Goal: Task Accomplishment & Management: Complete application form

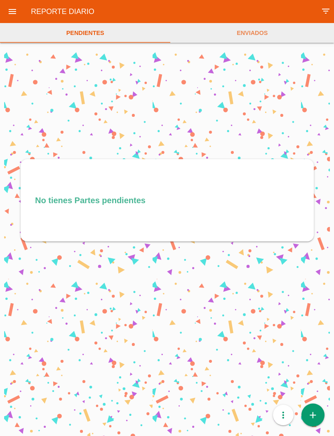
click at [320, 419] on link "add" at bounding box center [312, 415] width 23 height 23
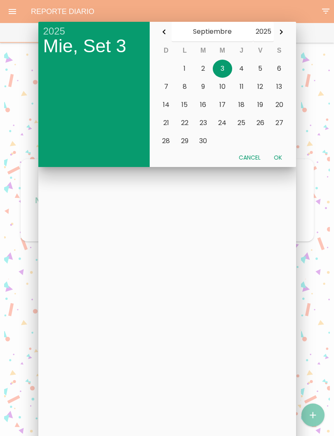
click at [281, 163] on button "Ok" at bounding box center [277, 157] width 21 height 15
type input "[DATE]"
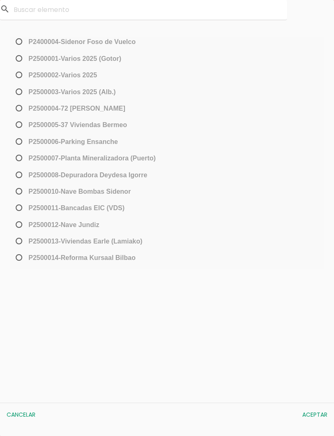
click at [18, 242] on span "﻿P2500013-[PERSON_NAME] (Lamiako)" at bounding box center [78, 241] width 128 height 10
click at [18, 242] on input "﻿P2500013-[PERSON_NAME] (Lamiako)" at bounding box center [16, 244] width 5 height 13
radio input "true"
click at [317, 416] on button "Aceptar" at bounding box center [314, 415] width 33 height 15
select select "96"
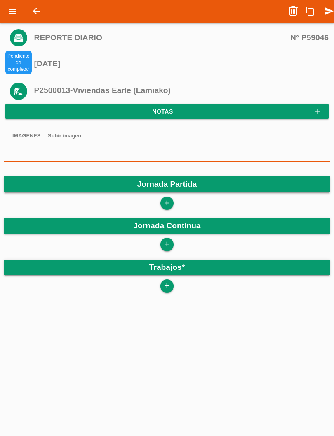
click at [164, 200] on icon "add" at bounding box center [167, 203] width 8 height 13
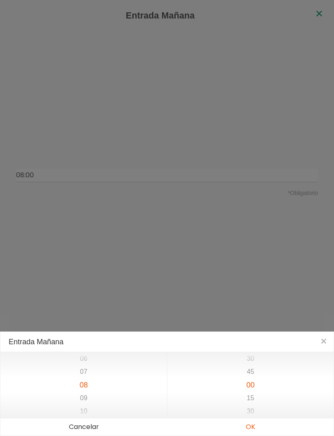
click at [254, 428] on button "OK" at bounding box center [250, 427] width 166 height 17
click at [256, 427] on button "OK" at bounding box center [250, 427] width 166 height 17
click at [256, 428] on button "OK" at bounding box center [250, 427] width 166 height 17
click at [252, 423] on button "OK" at bounding box center [250, 427] width 166 height 17
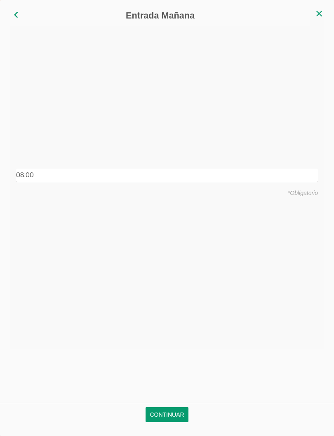
type input "08:00"
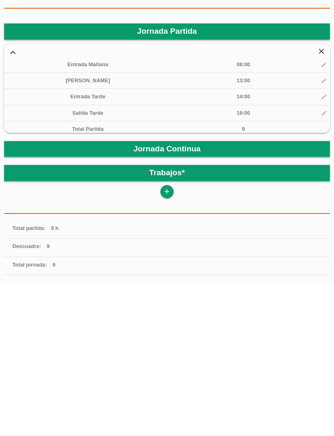
scroll to position [142, 0]
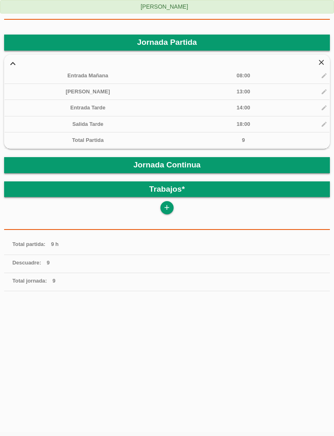
click at [164, 206] on icon "add" at bounding box center [167, 207] width 8 height 13
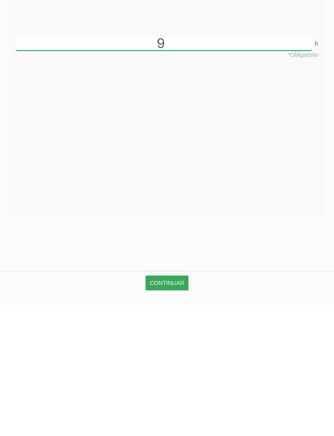
type input "9"
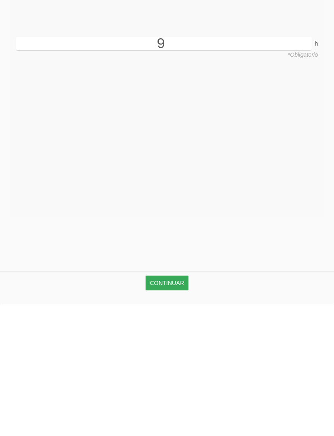
click at [180, 408] on link "Continuar" at bounding box center [166, 415] width 42 height 15
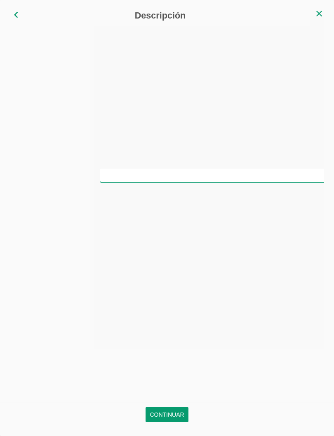
click at [200, 171] on input "text" at bounding box center [250, 176] width 301 height 14
type input "Montar hierro en cimentacion"
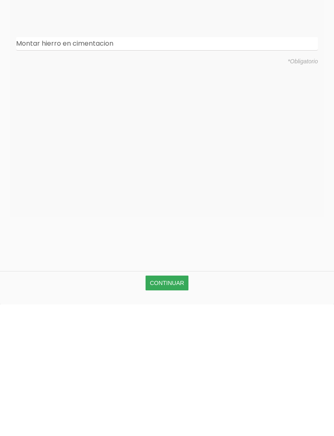
click at [181, 408] on link "Continuar" at bounding box center [166, 415] width 42 height 15
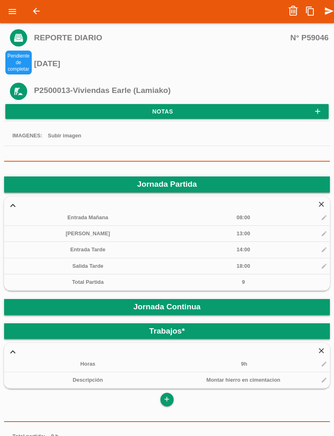
click at [328, 11] on icon "send" at bounding box center [329, 11] width 10 height 16
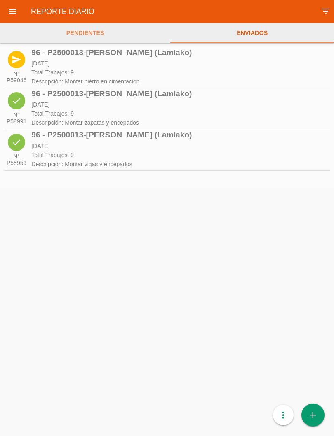
click at [98, 30] on link "PENDIENTES" at bounding box center [85, 33] width 170 height 20
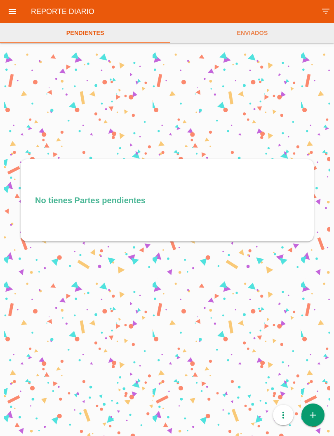
click at [321, 421] on link "add" at bounding box center [312, 415] width 23 height 23
